Goal: Obtain resource: Download file/media

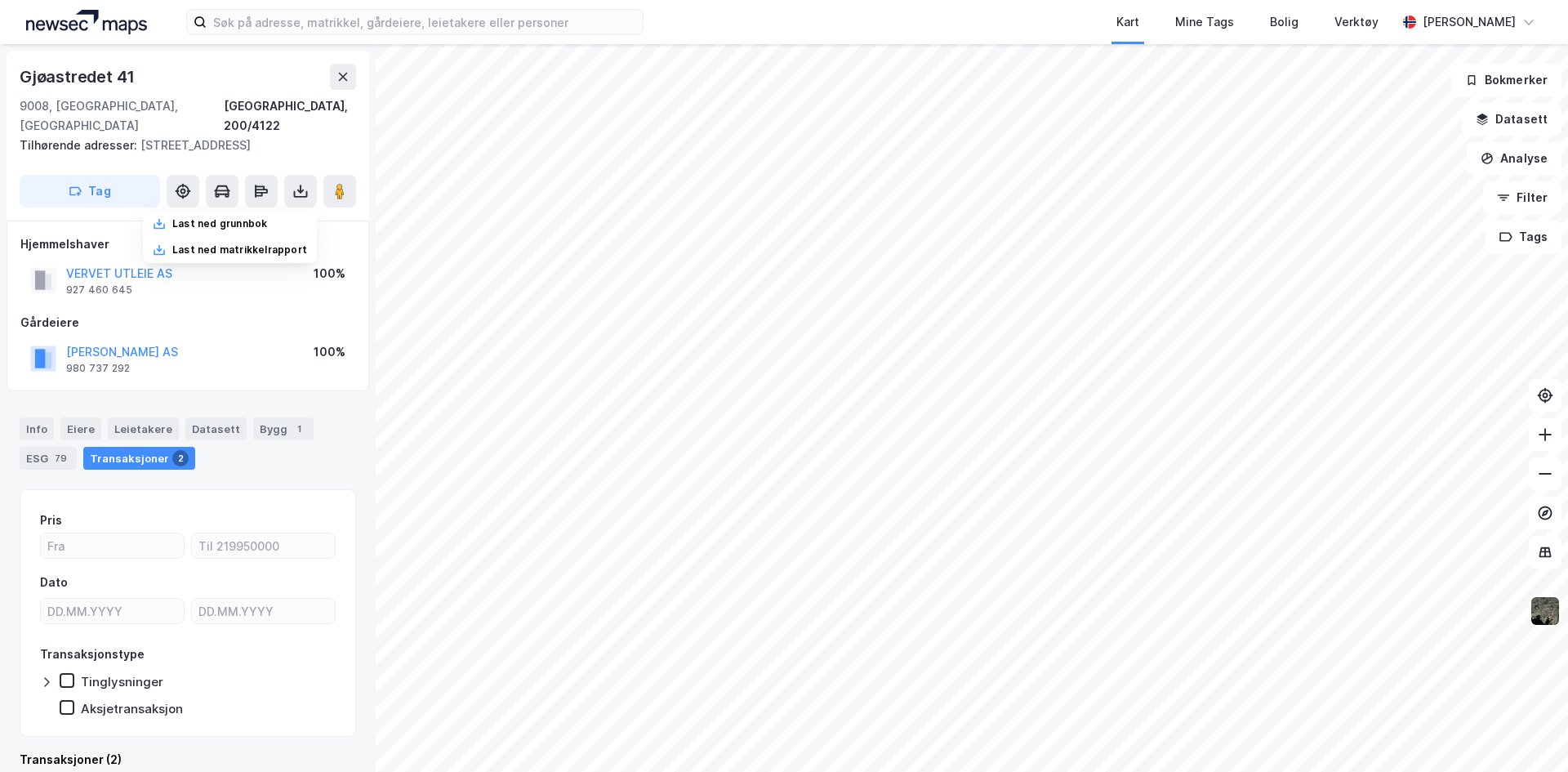
scroll to position [2, 0]
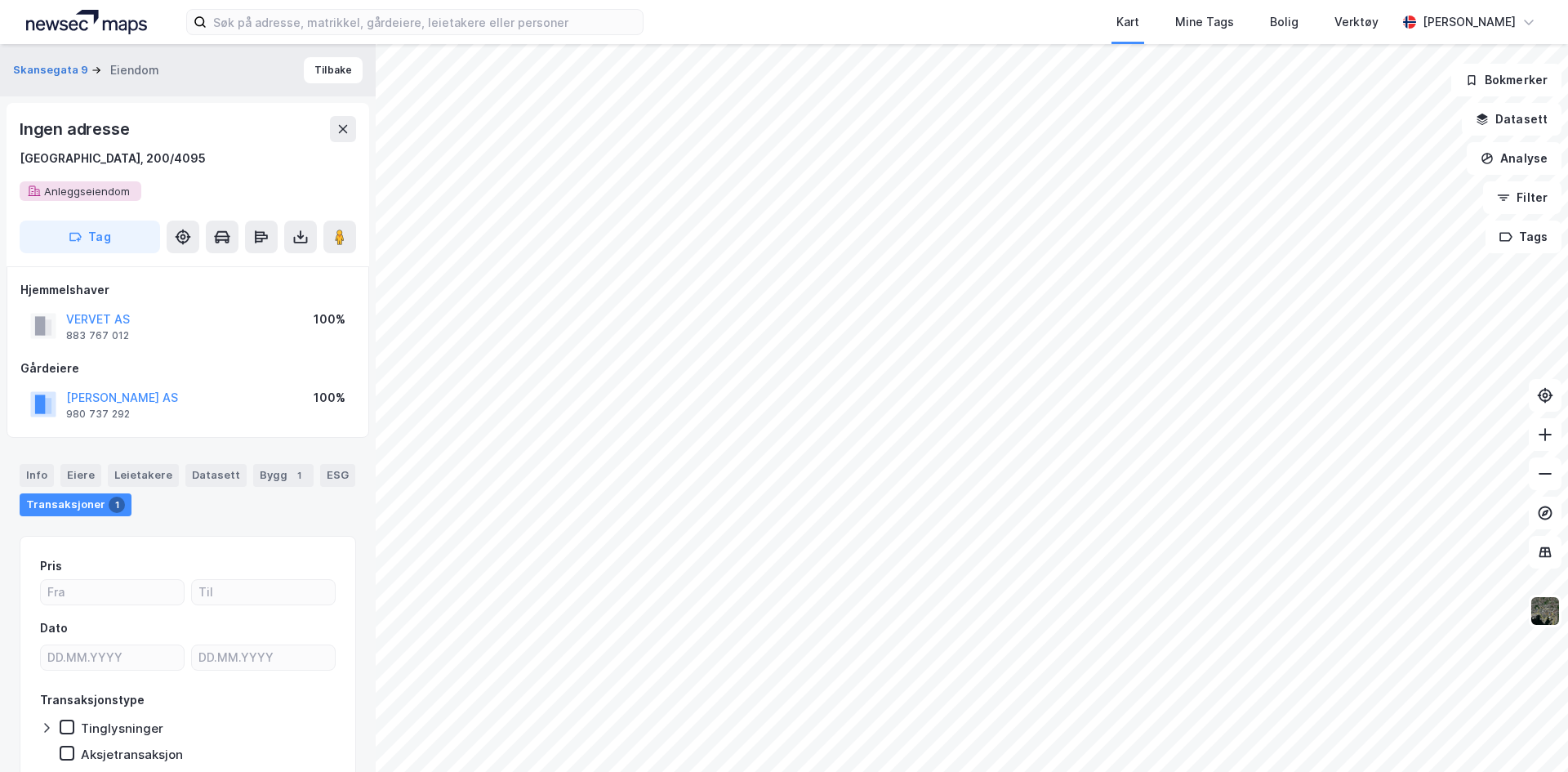
scroll to position [2, 0]
click at [294, 235] on icon at bounding box center [301, 238] width 14 height 7
click at [273, 265] on div "Last ned grunnbok" at bounding box center [231, 267] width 174 height 26
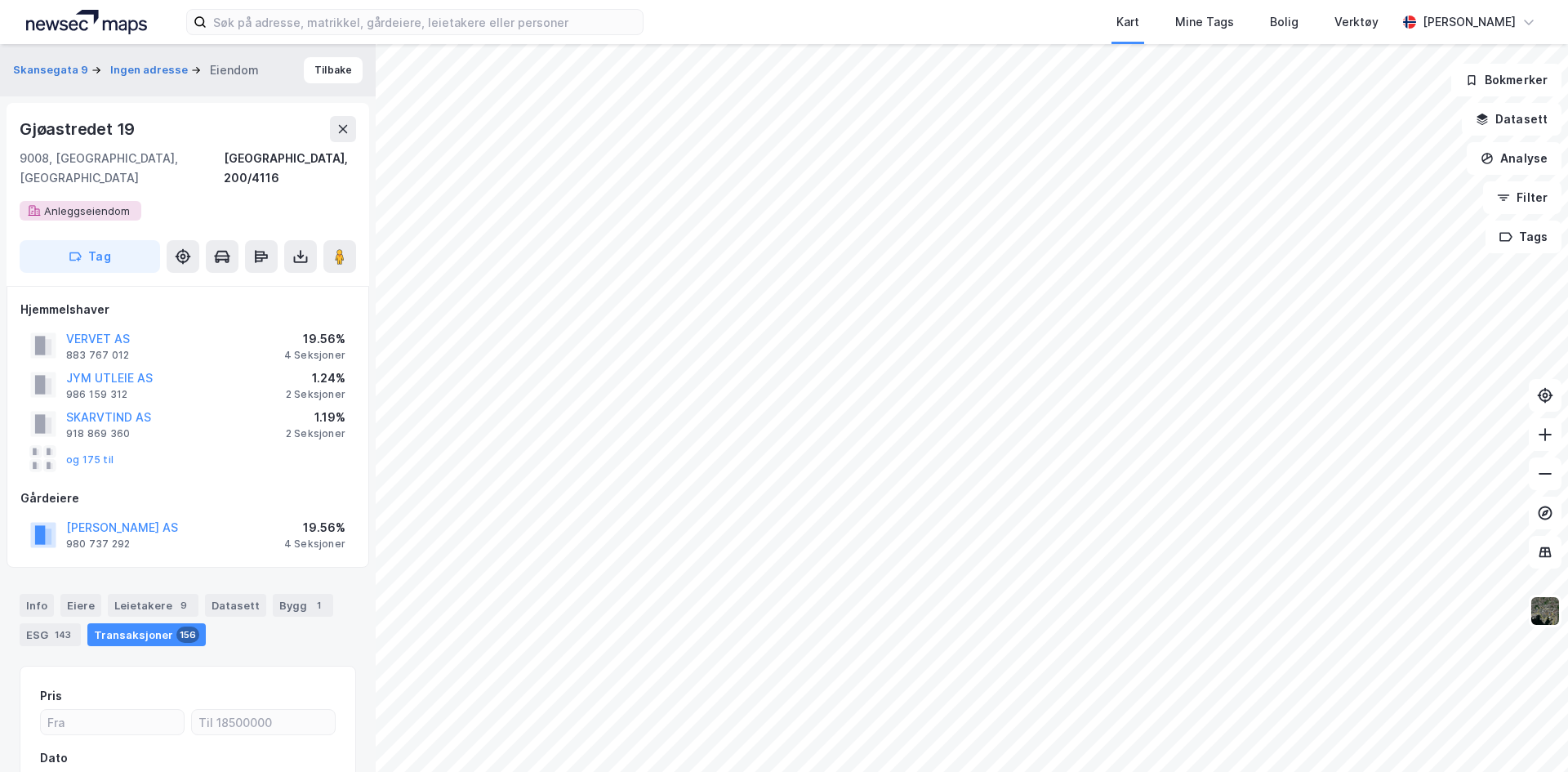
scroll to position [2, 0]
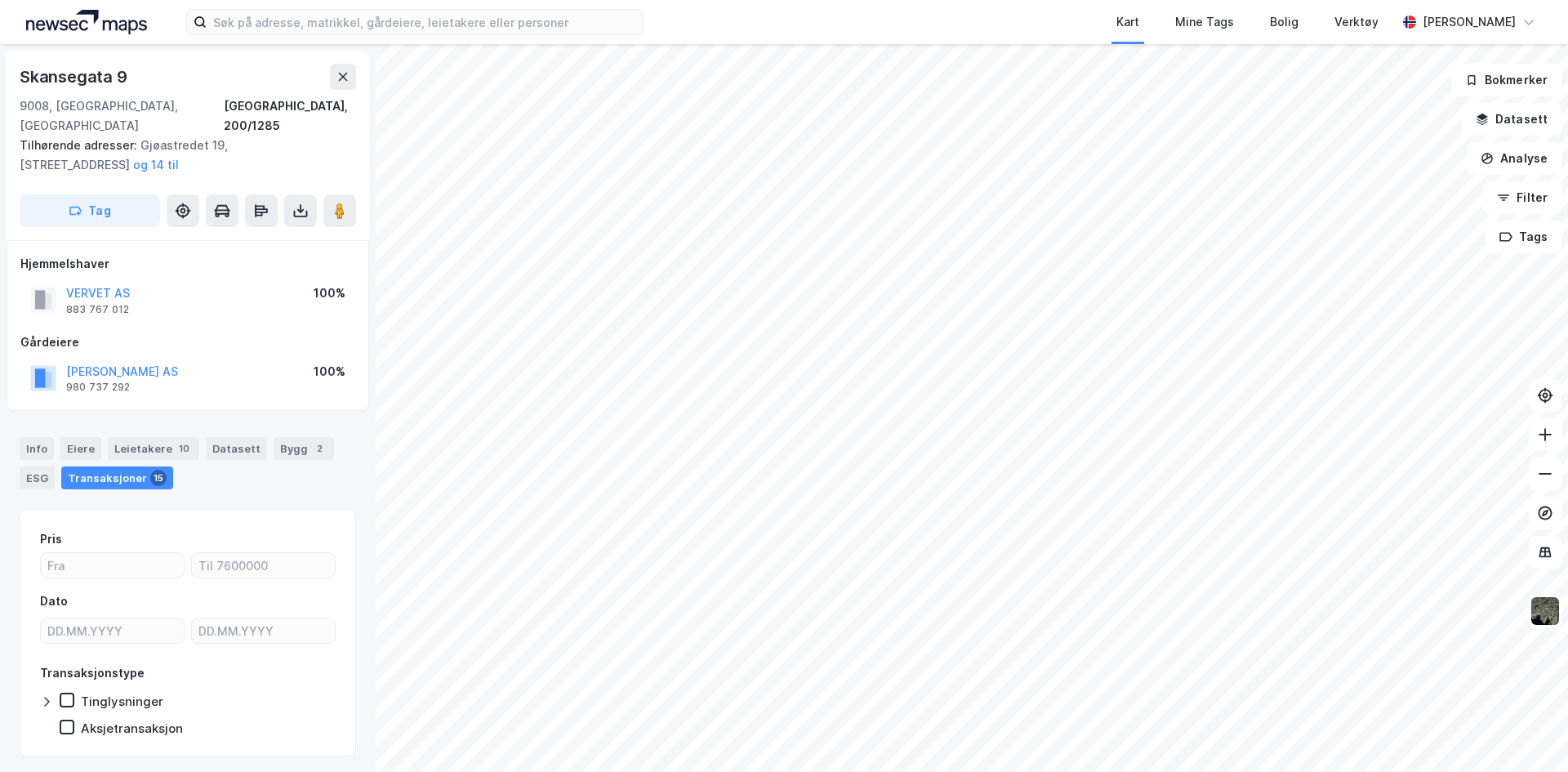
scroll to position [2, 0]
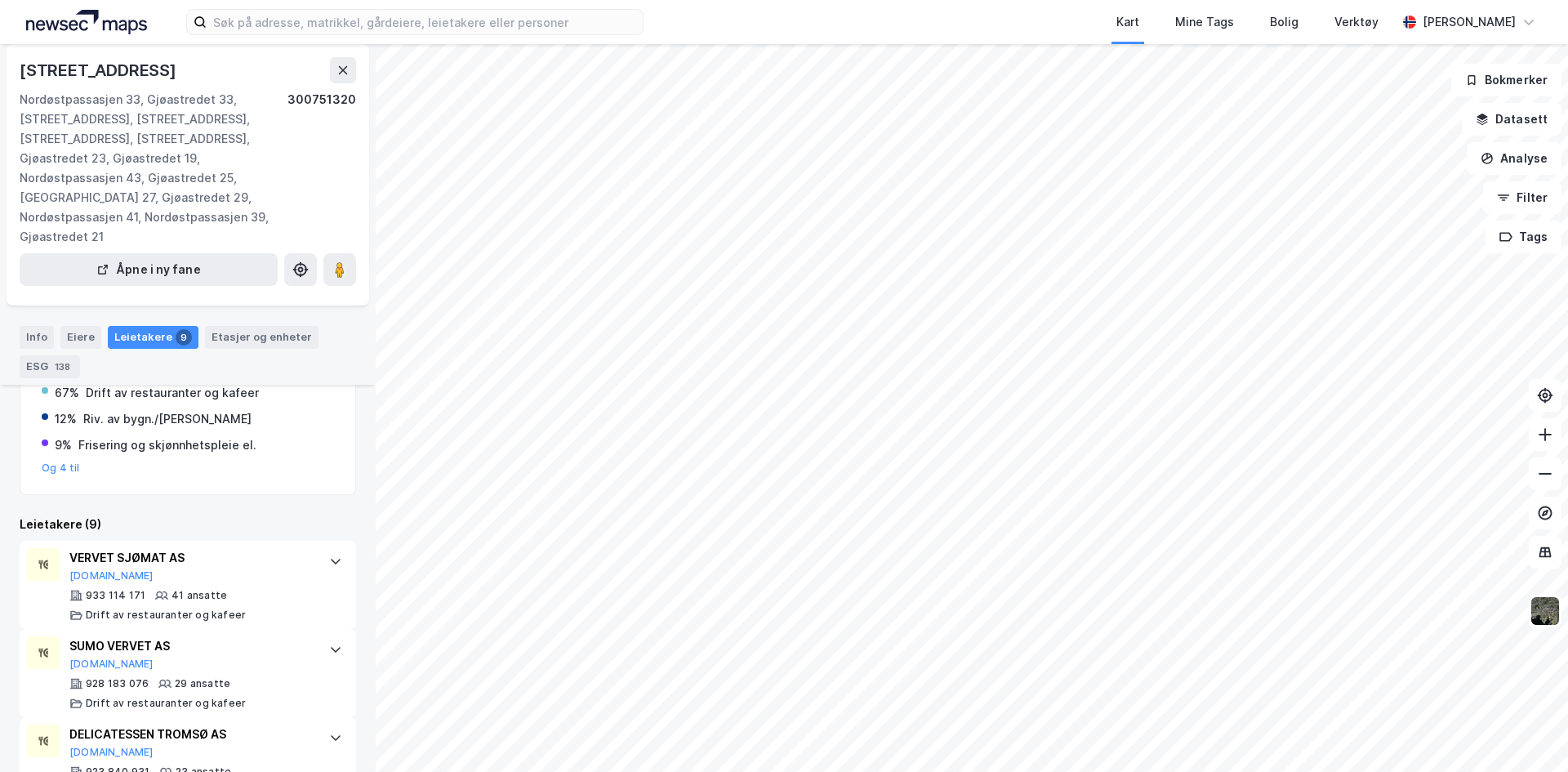
scroll to position [245, 0]
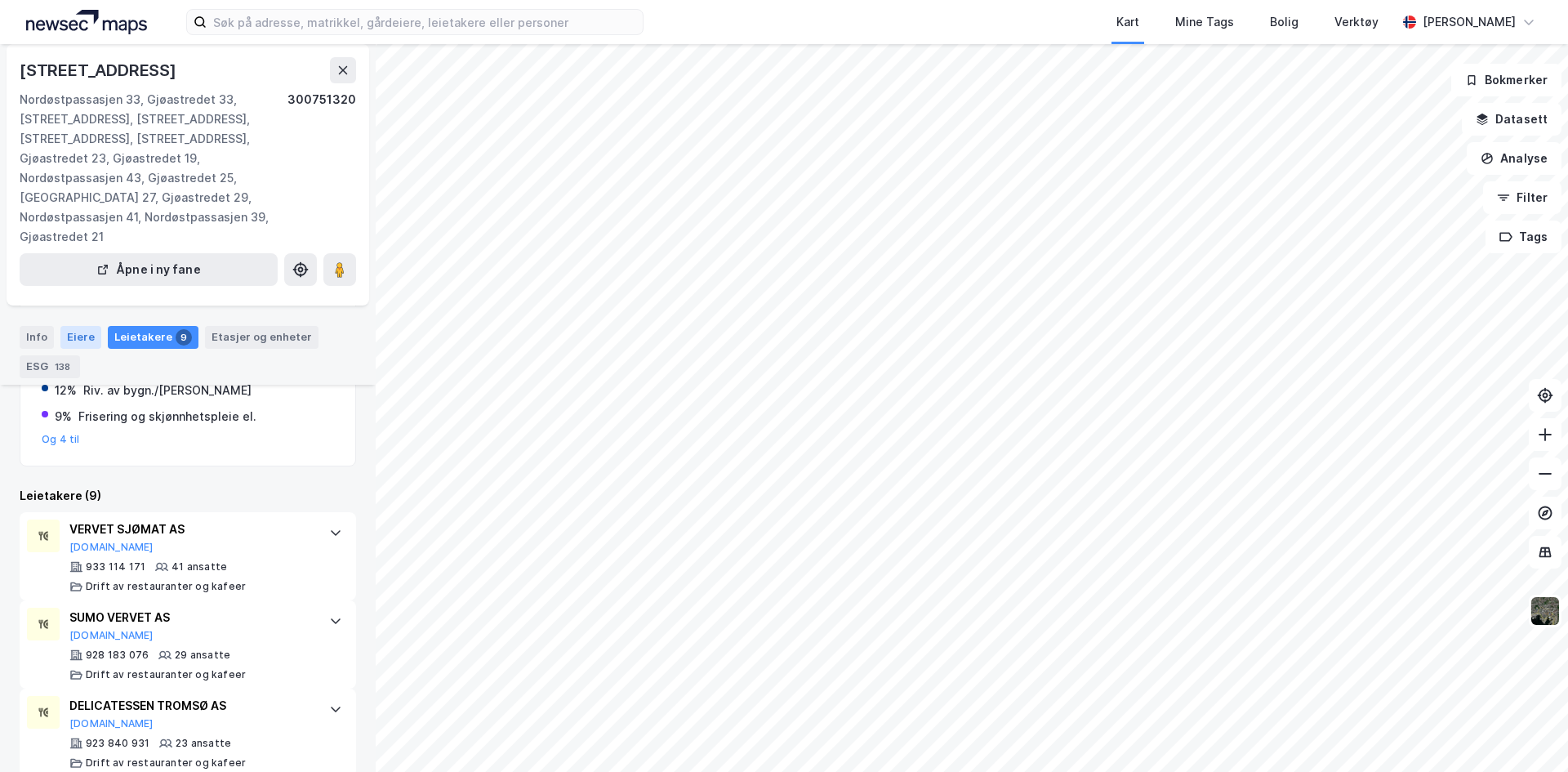
click at [89, 332] on div "Eiere" at bounding box center [80, 337] width 41 height 23
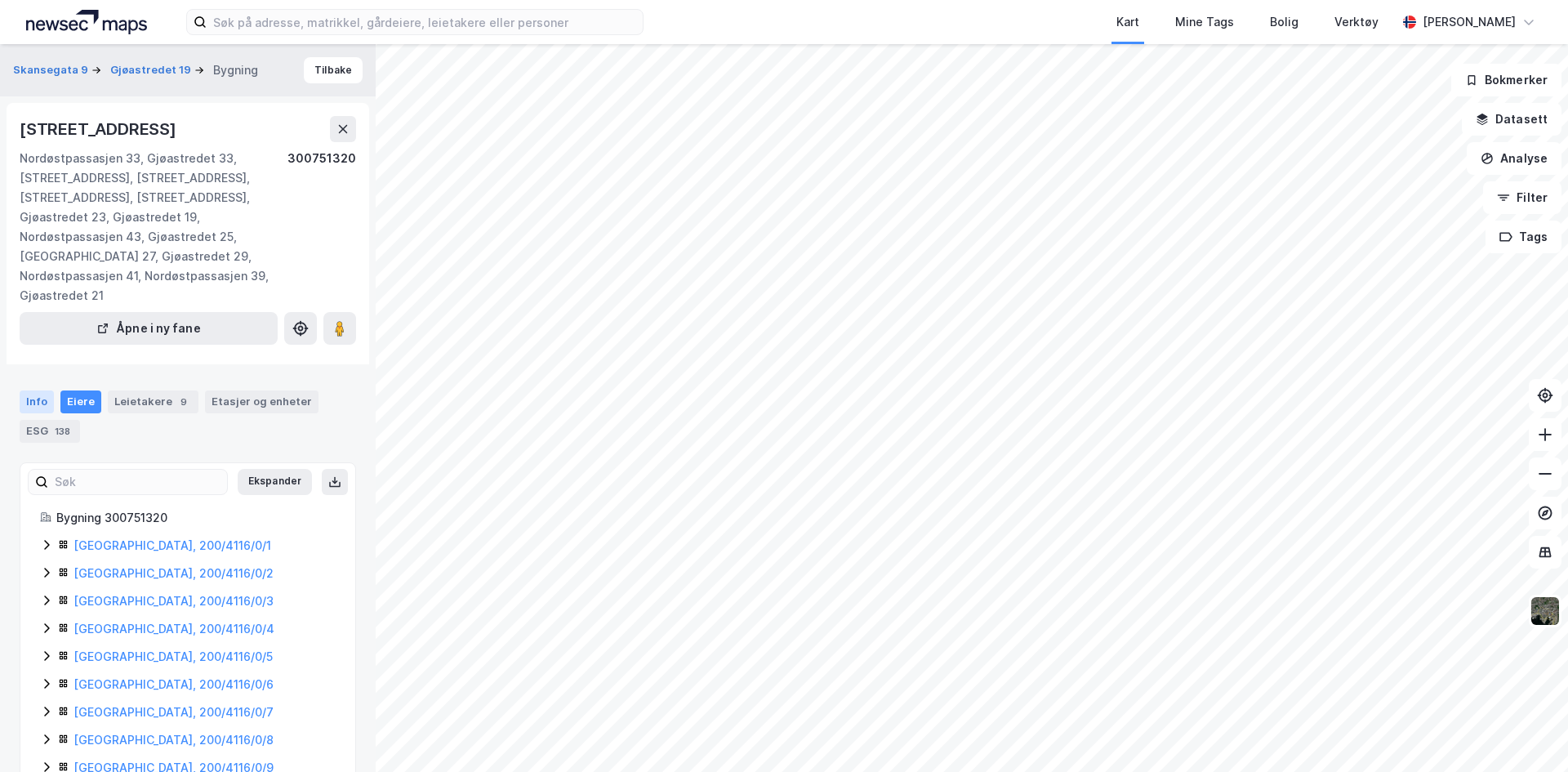
click at [39, 399] on div "Info" at bounding box center [36, 402] width 34 height 23
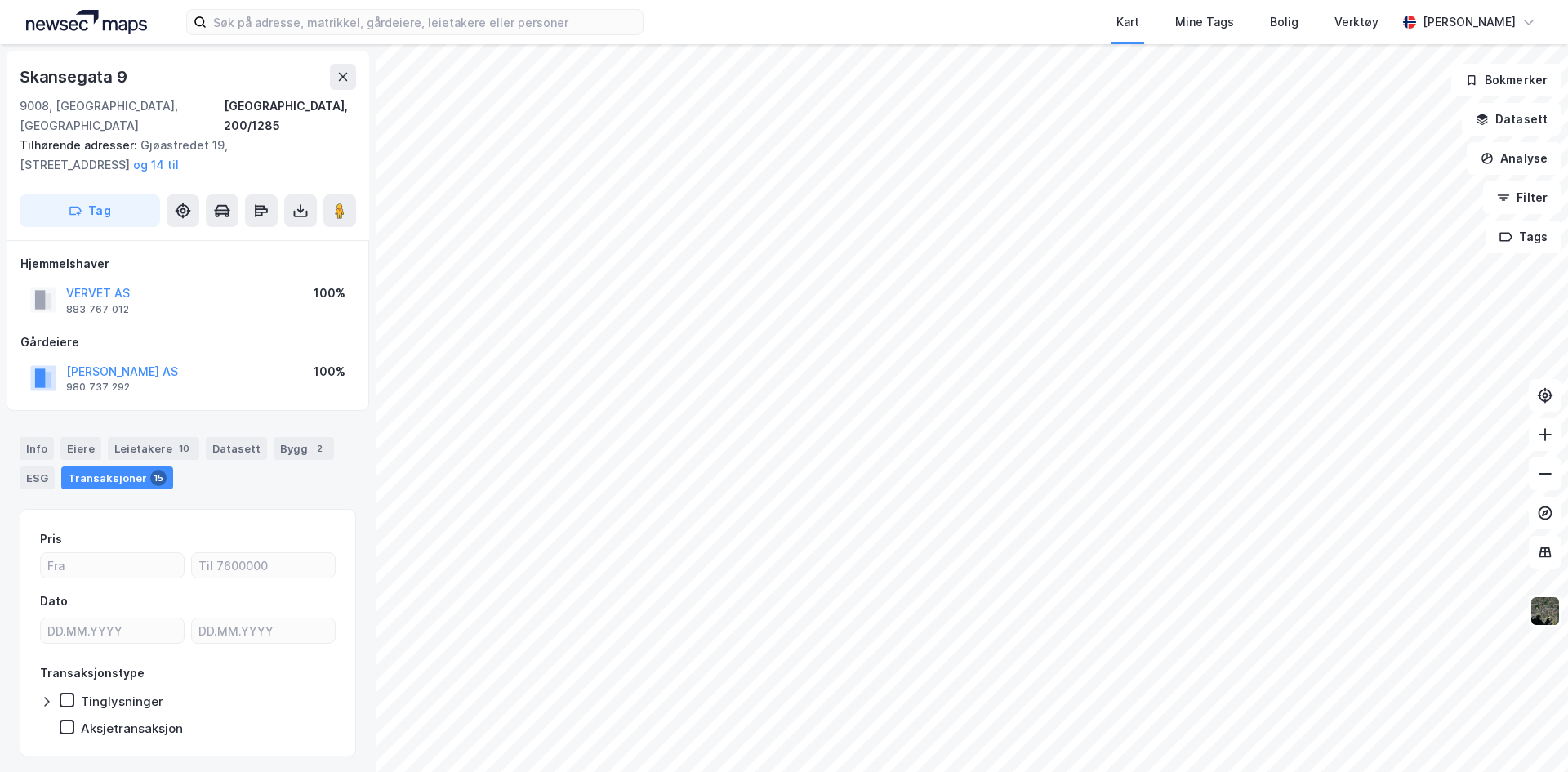
scroll to position [4, 0]
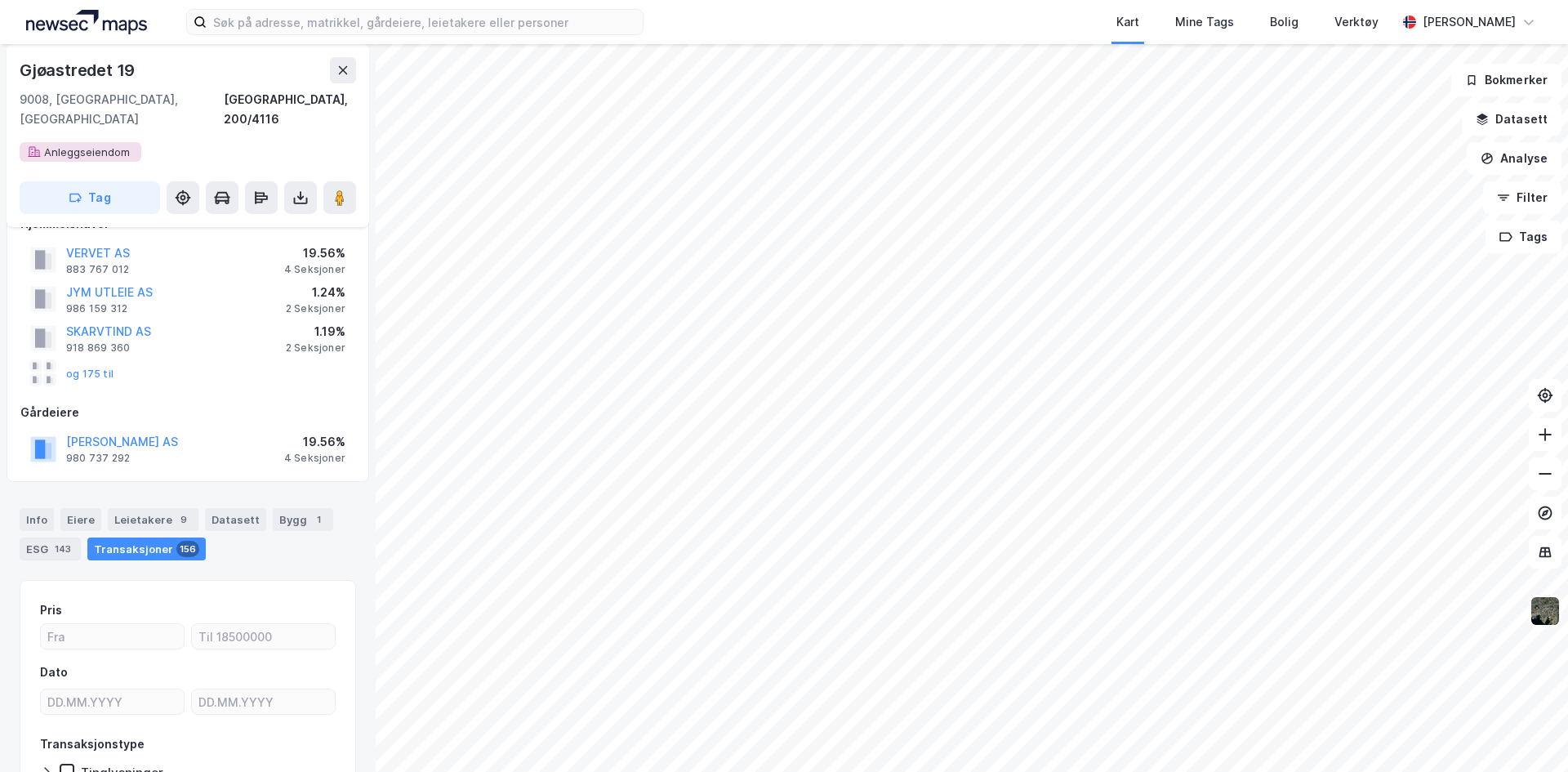
scroll to position [168, 0]
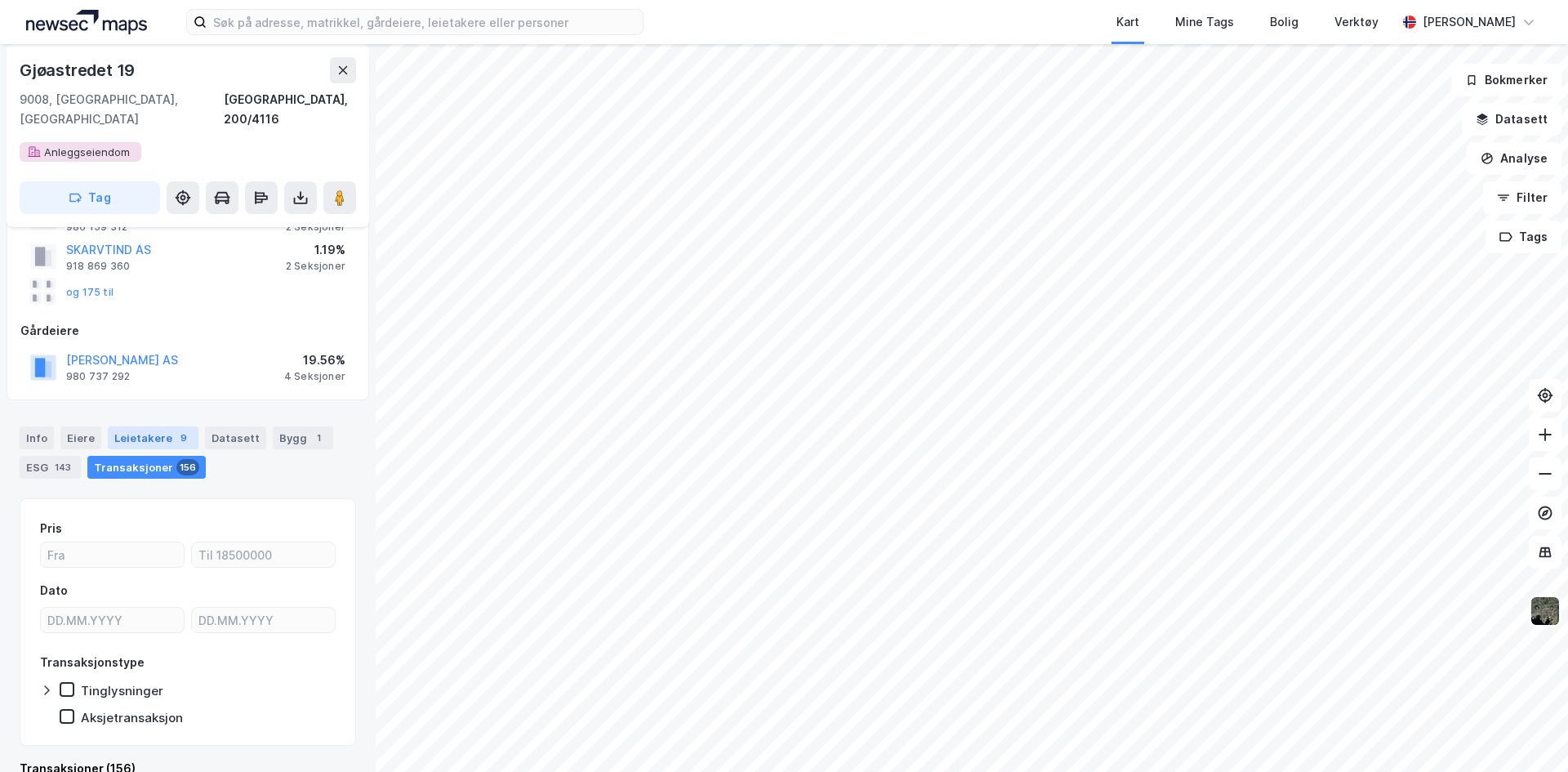
click at [141, 426] on div "Leietakere 9" at bounding box center [153, 438] width 91 height 23
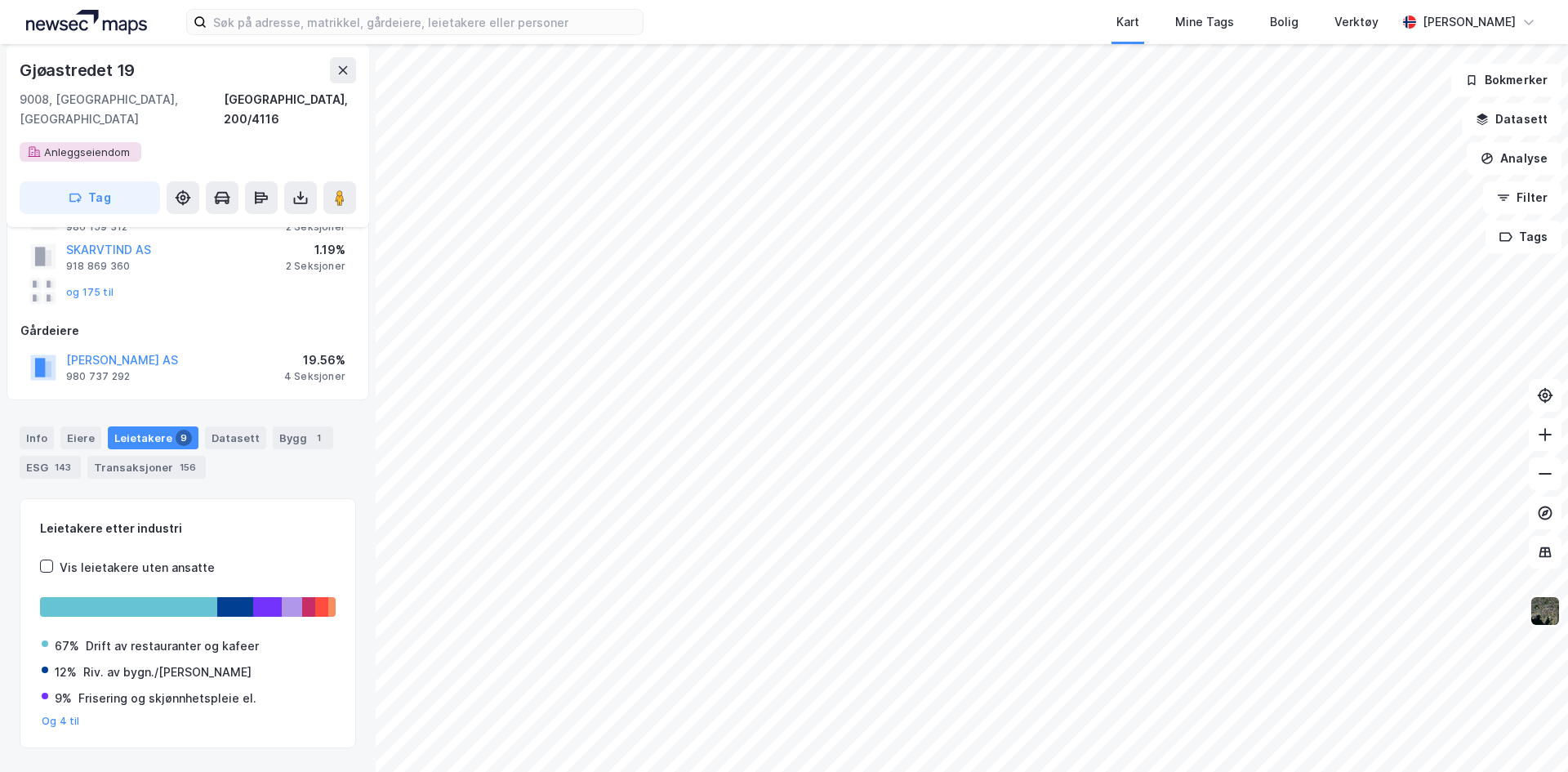
click at [69, 426] on div "Eiere" at bounding box center [80, 438] width 41 height 23
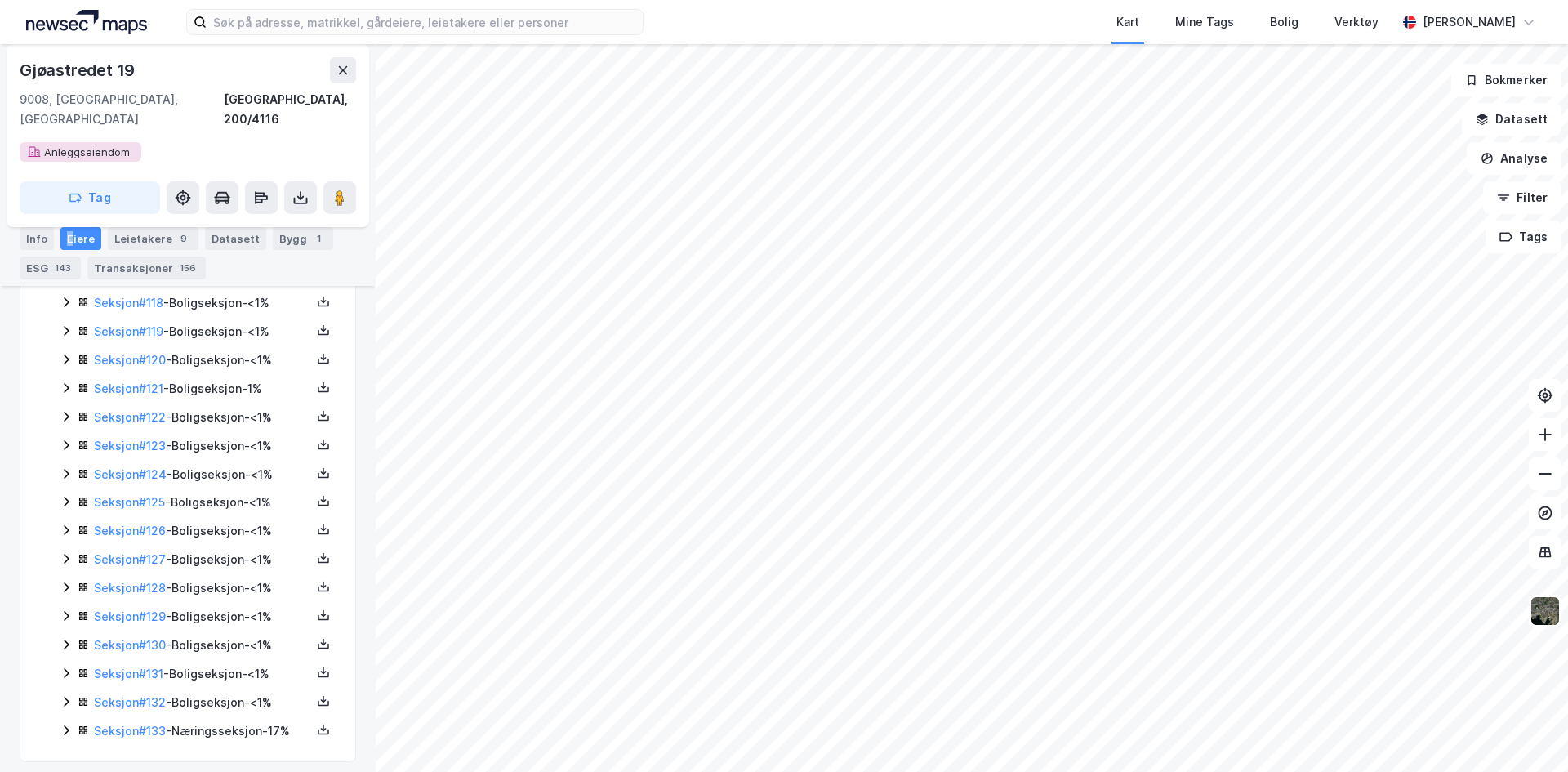
scroll to position [3819, 0]
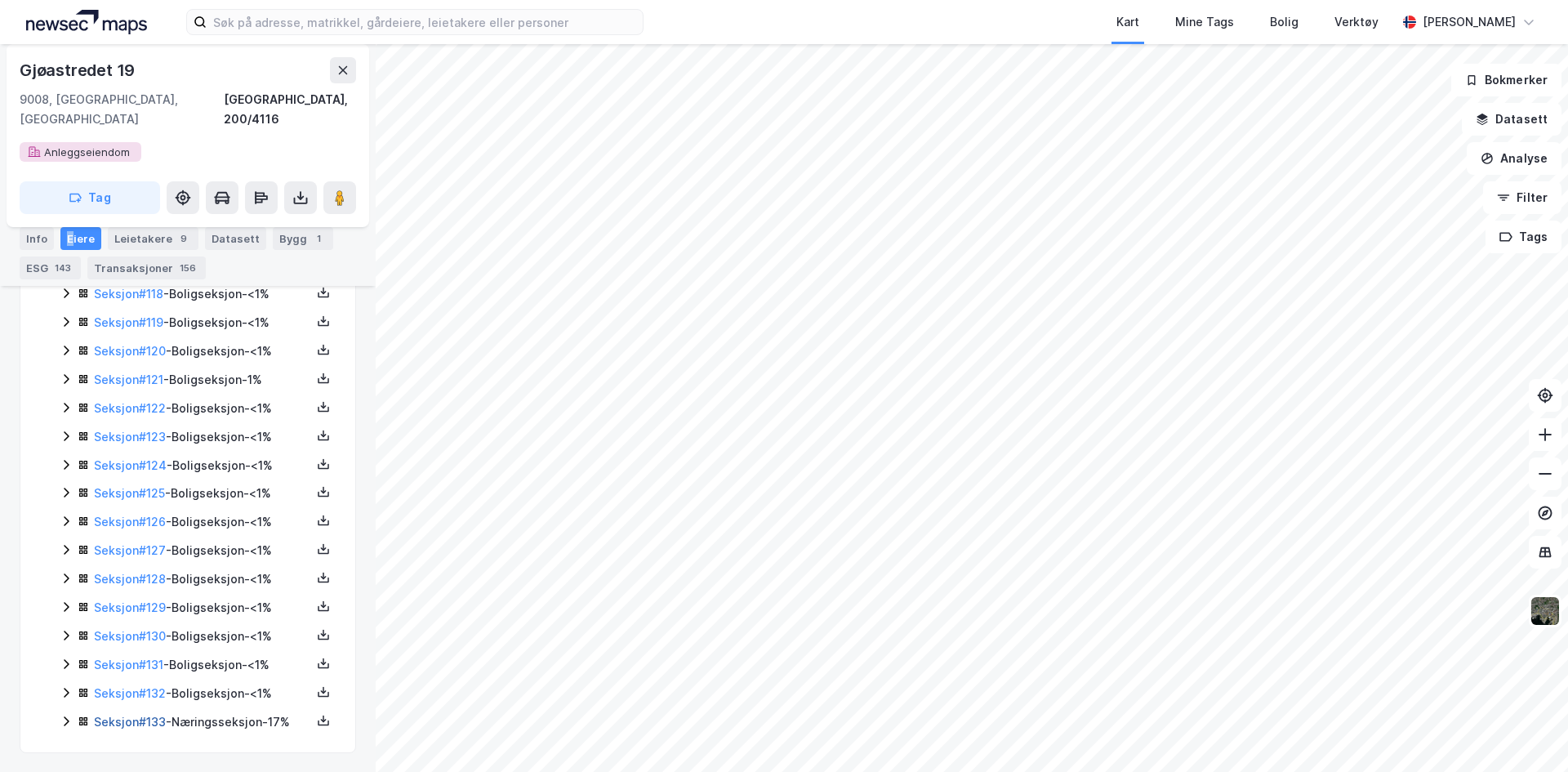
click at [126, 715] on link "Seksjon # 133" at bounding box center [130, 722] width 72 height 14
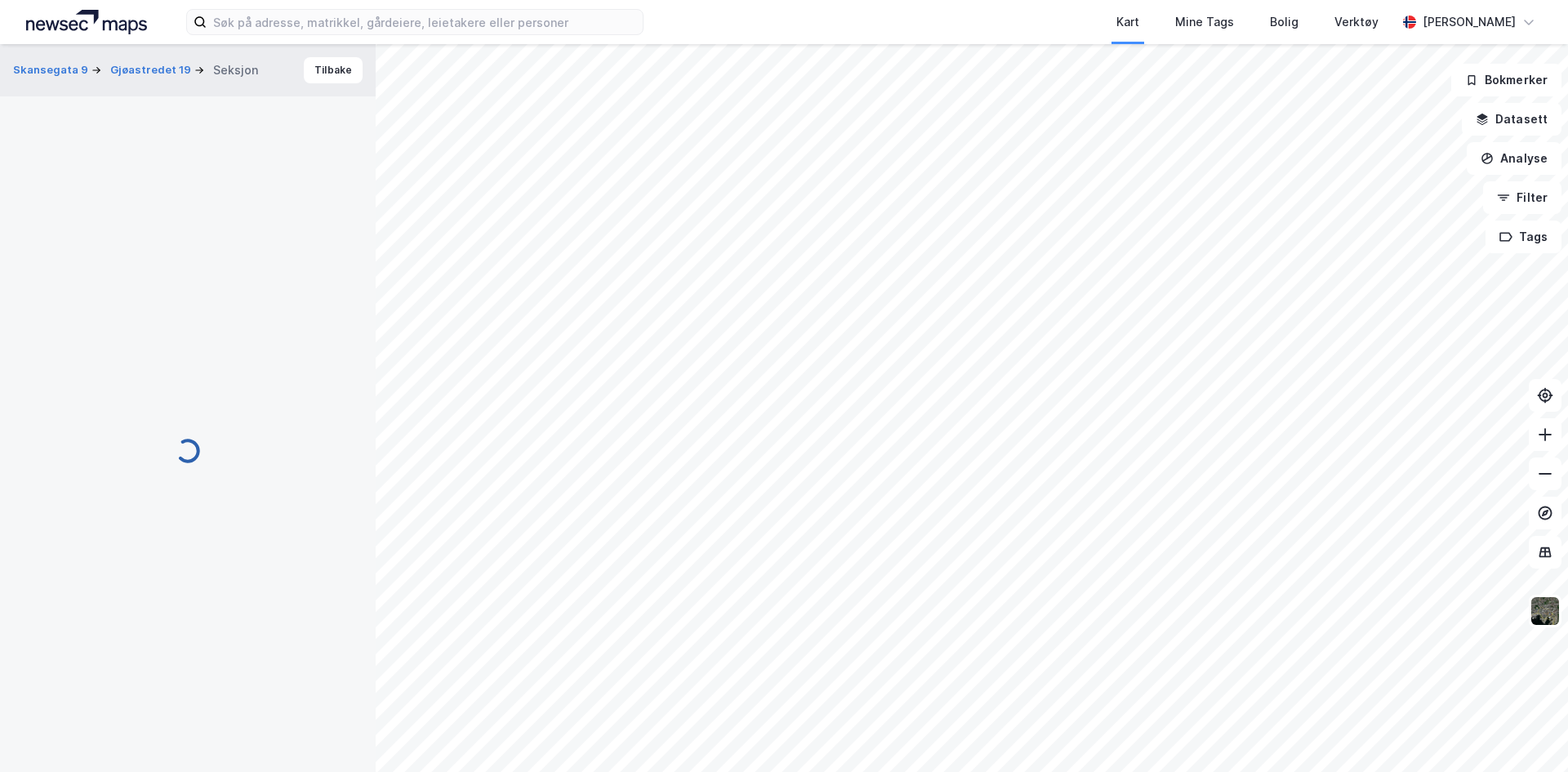
scroll to position [335, 0]
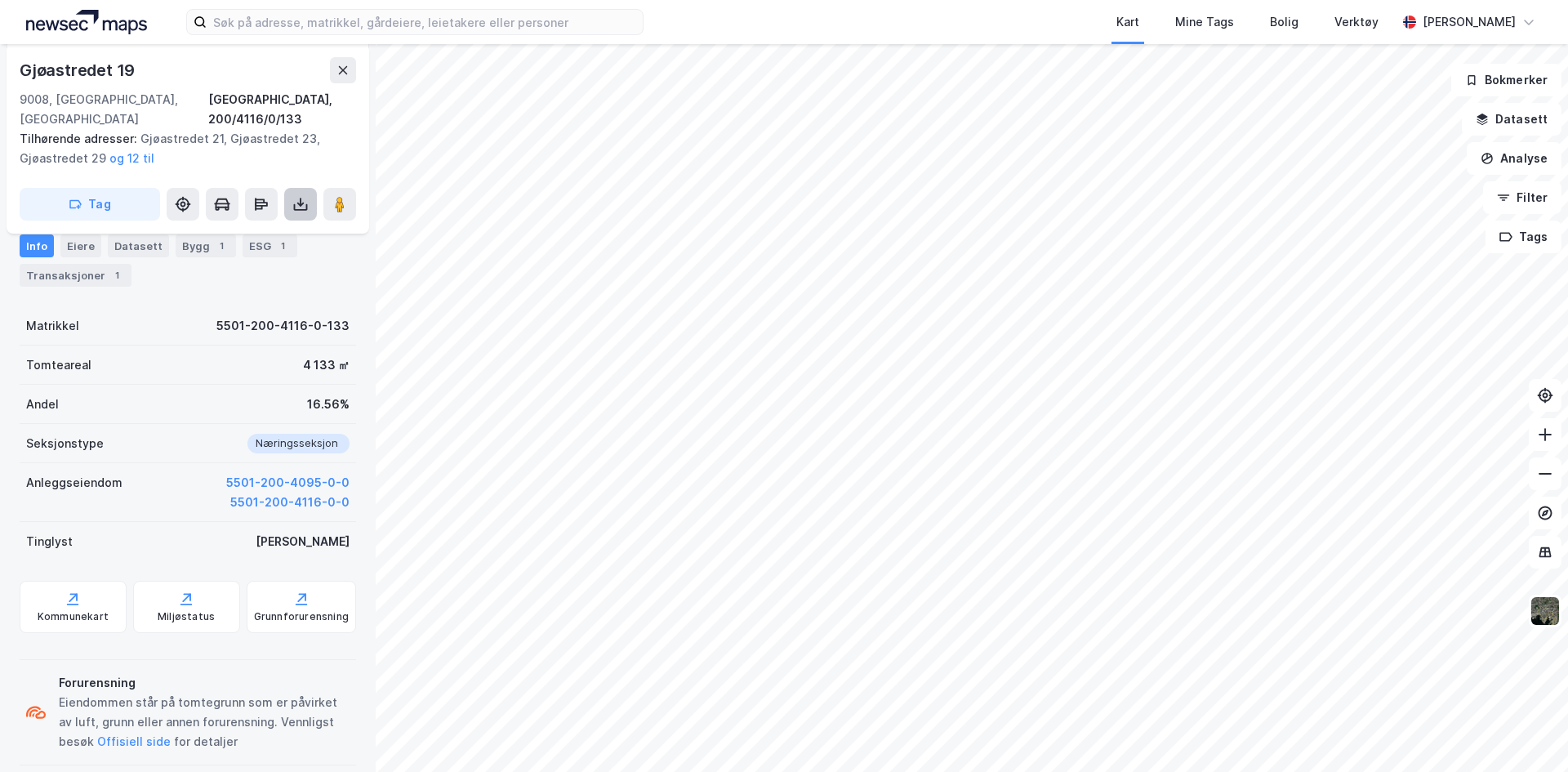
click at [291, 191] on button at bounding box center [300, 204] width 33 height 33
click at [282, 224] on div "Last ned grunnbok" at bounding box center [231, 236] width 174 height 26
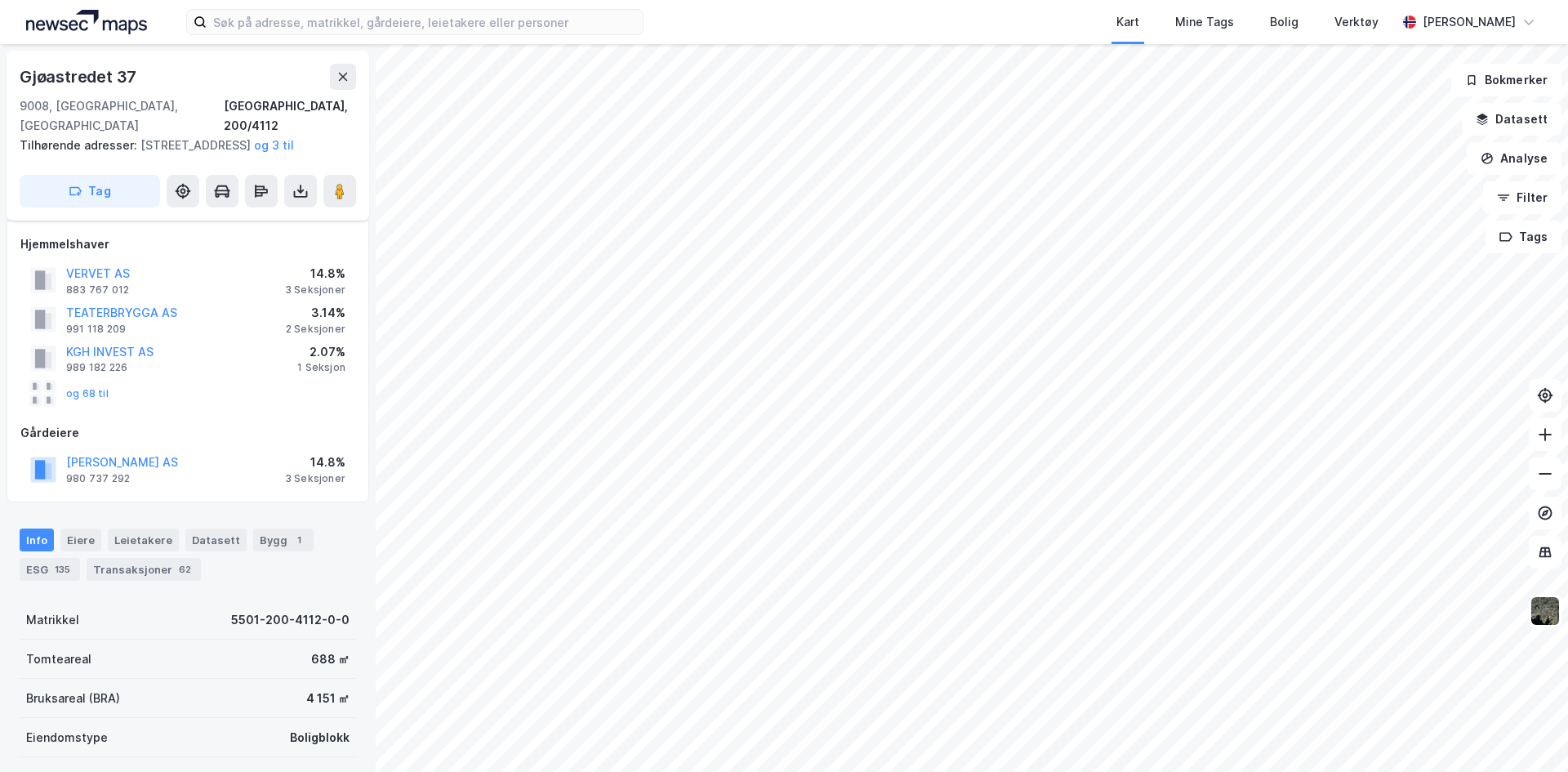
scroll to position [335, 0]
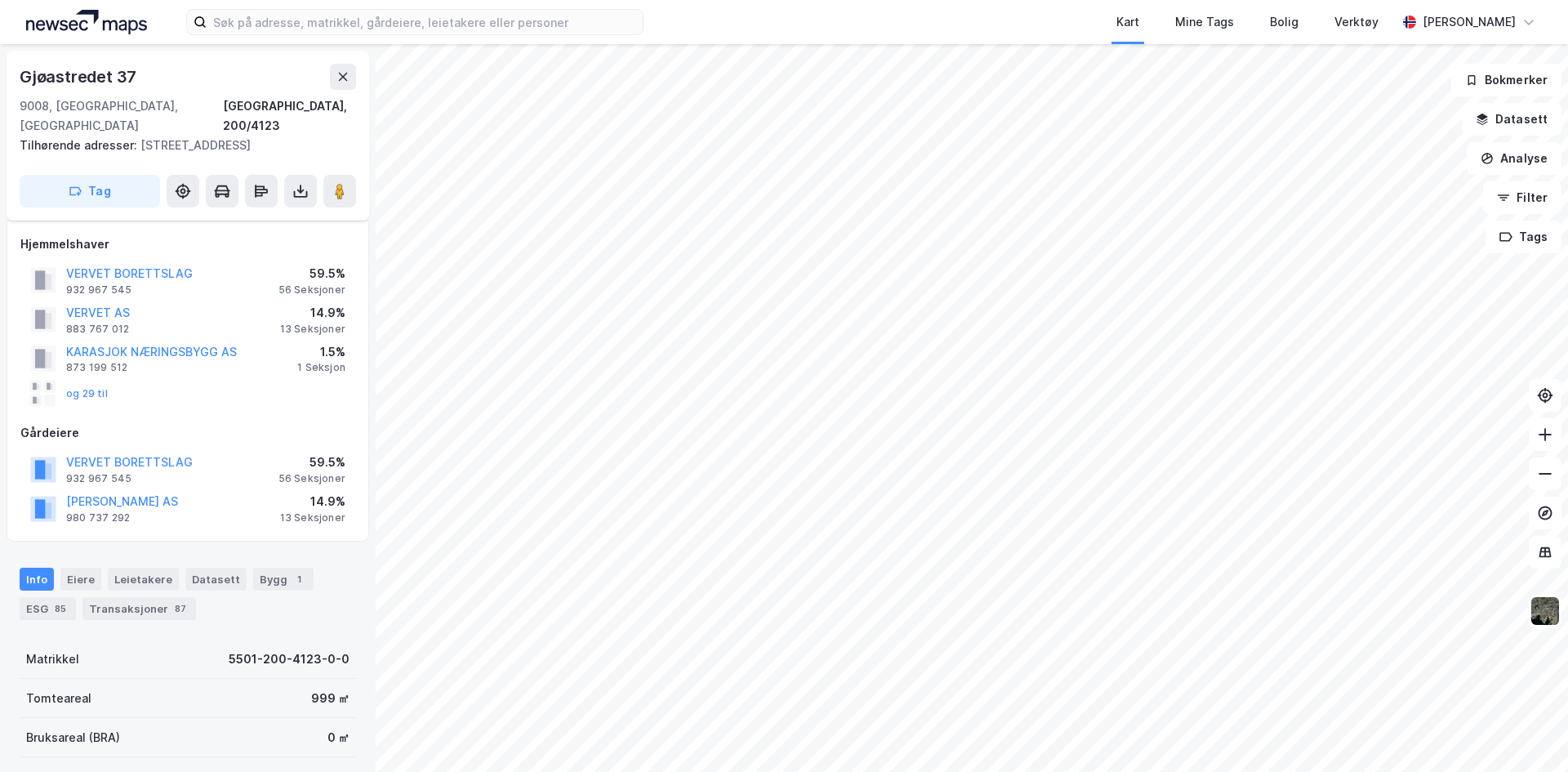
scroll to position [335, 0]
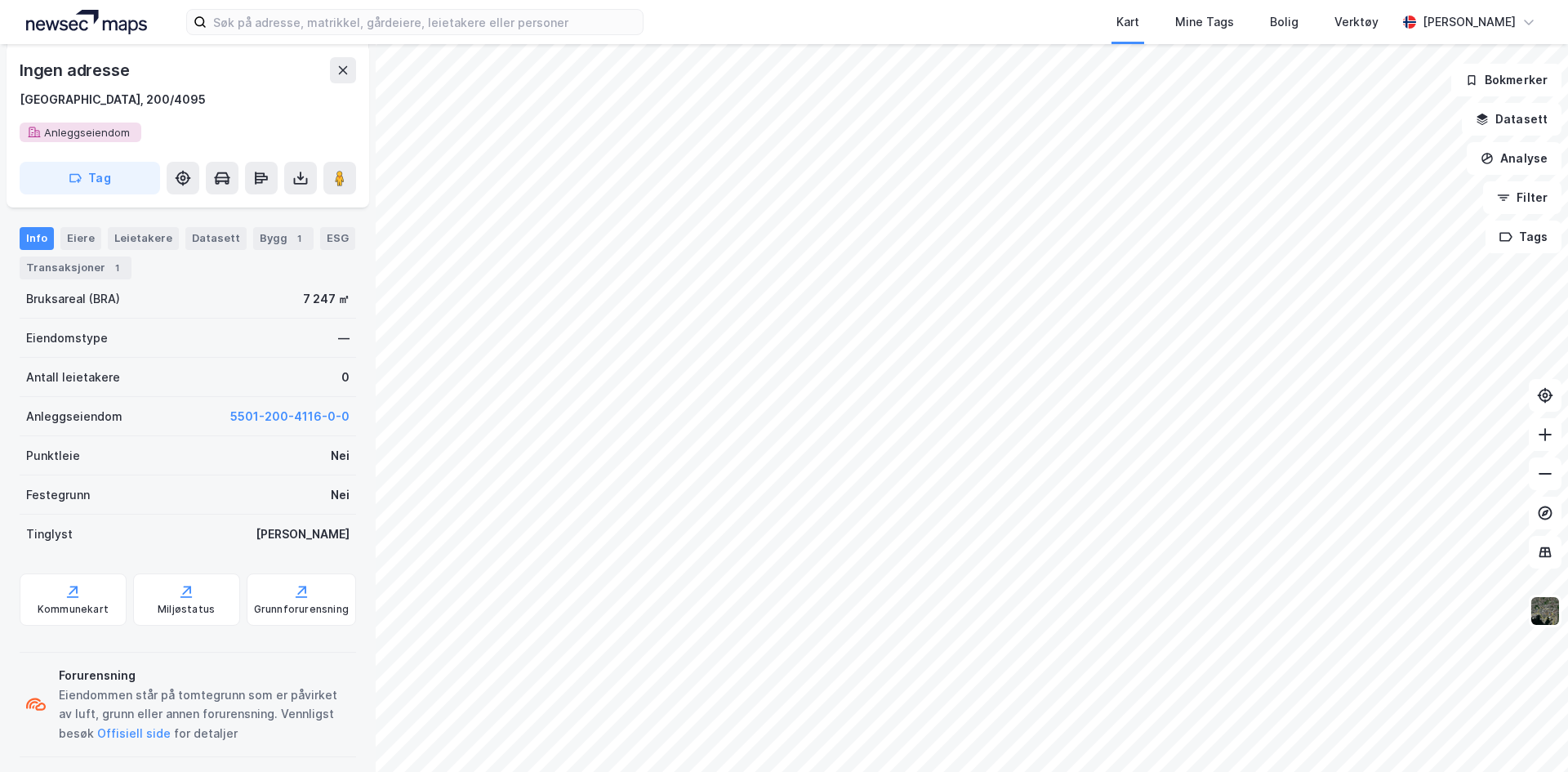
scroll to position [335, 0]
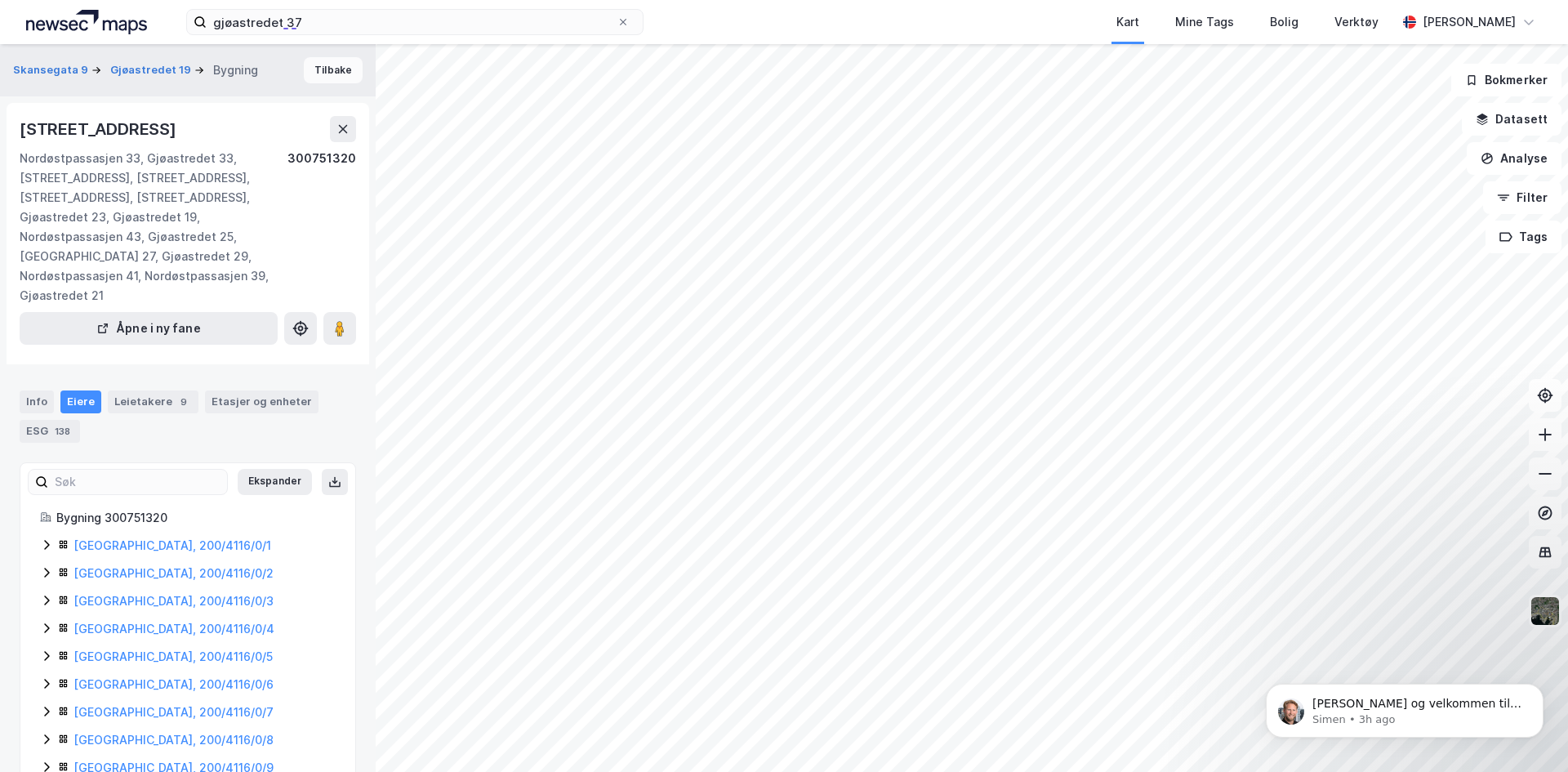
click at [323, 76] on button "Tilbake" at bounding box center [333, 70] width 59 height 26
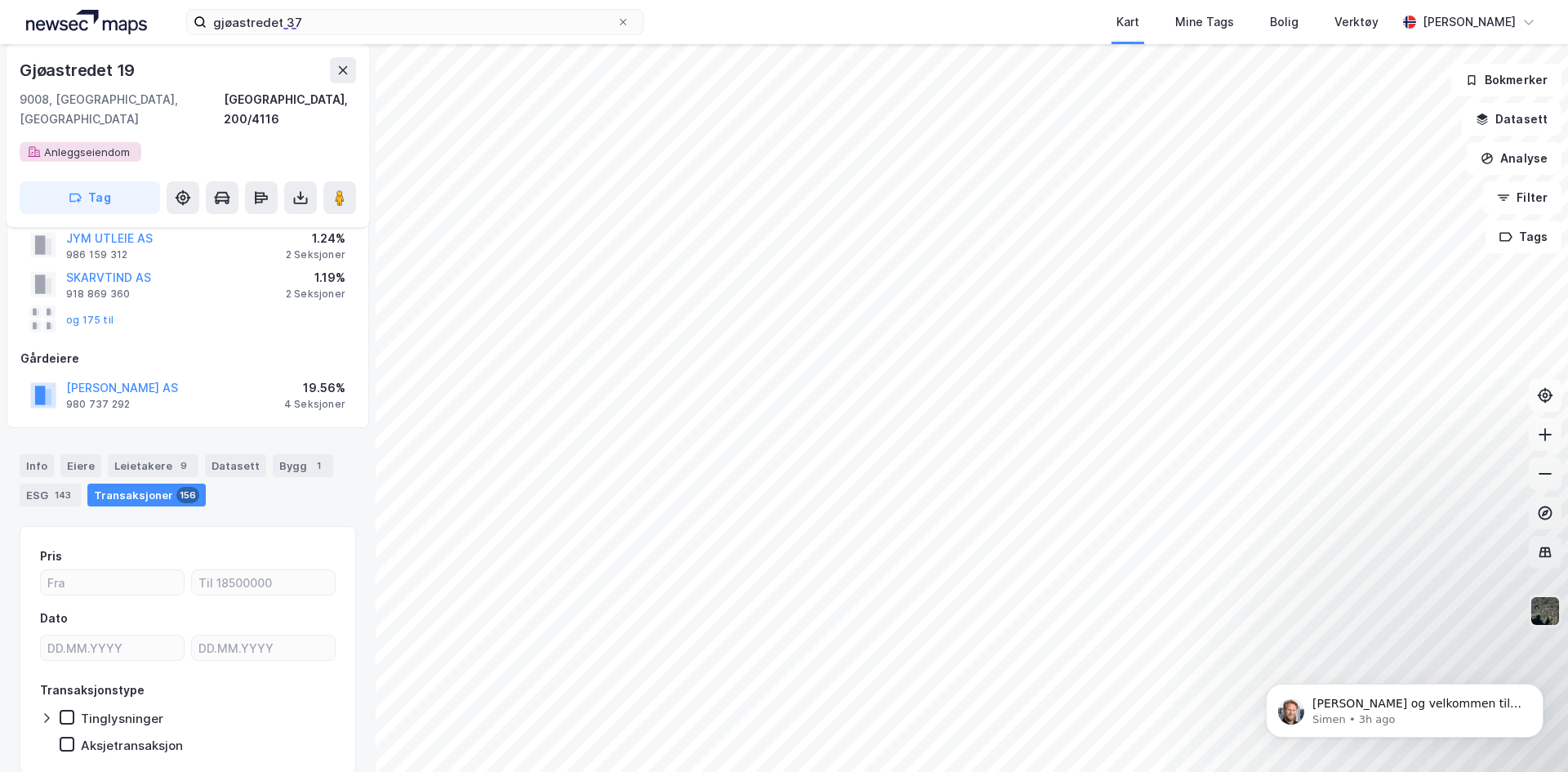
scroll to position [180, 0]
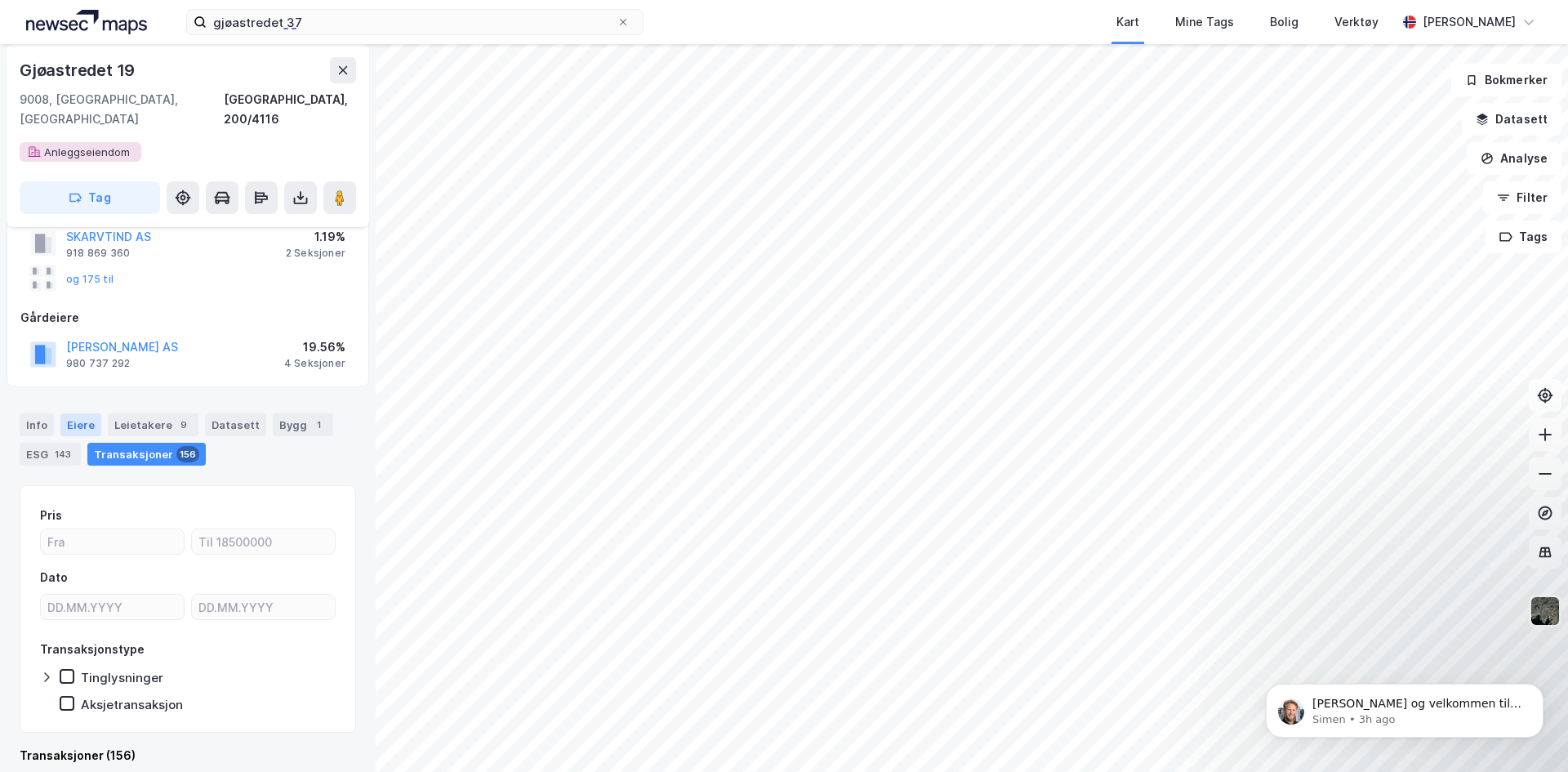
click at [75, 414] on div "Eiere" at bounding box center [80, 425] width 41 height 23
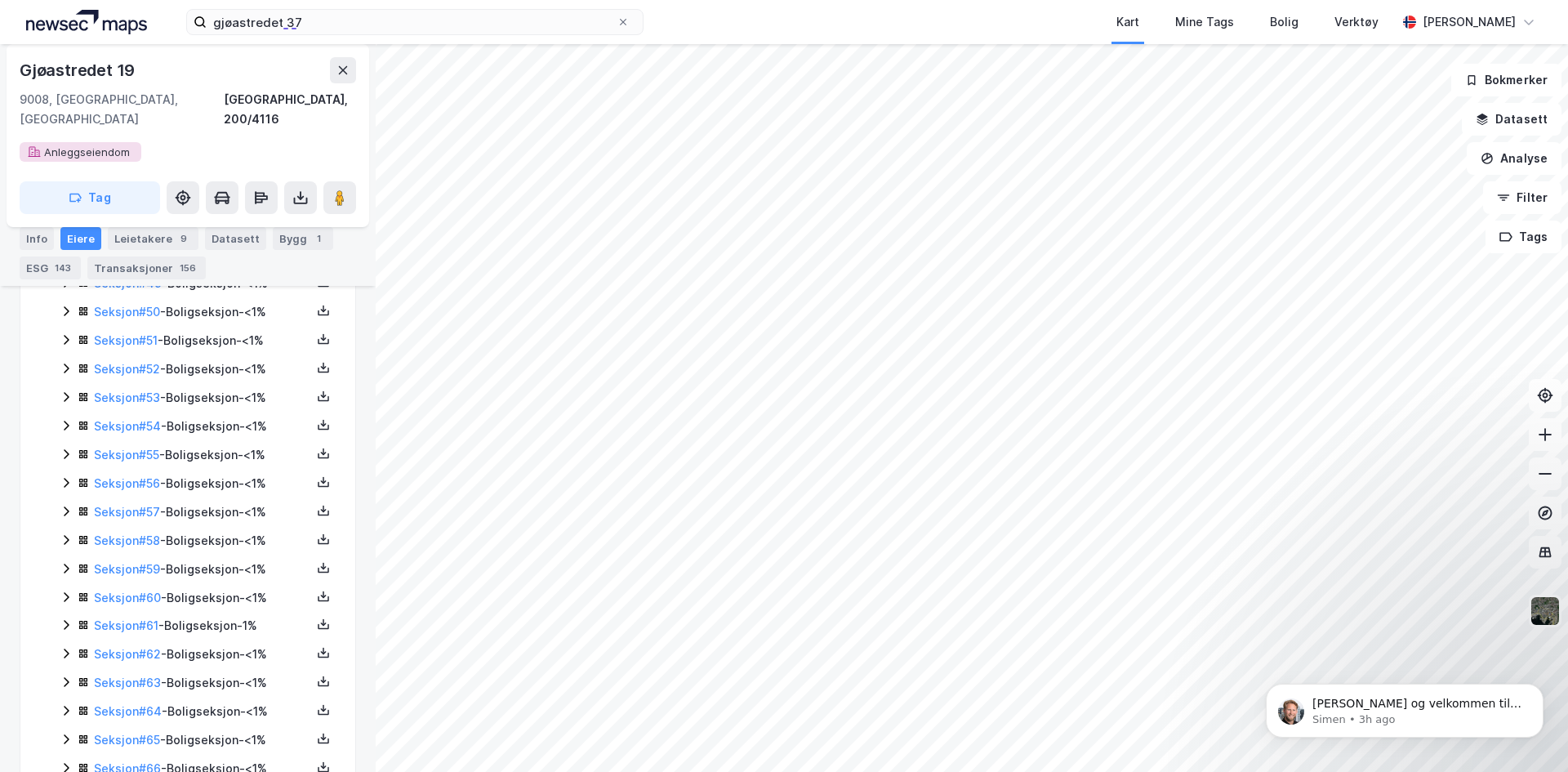
scroll to position [1896, 0]
